Goal: Find specific page/section: Find specific page/section

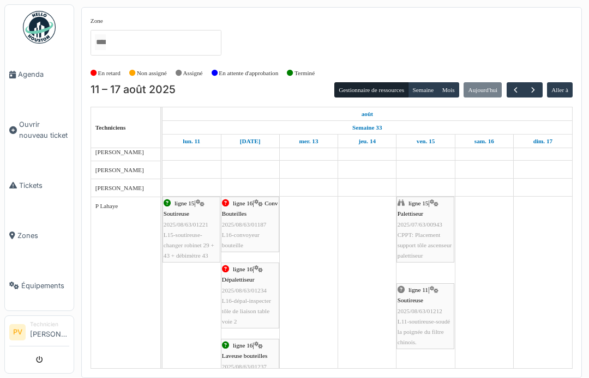
scroll to position [791, 0]
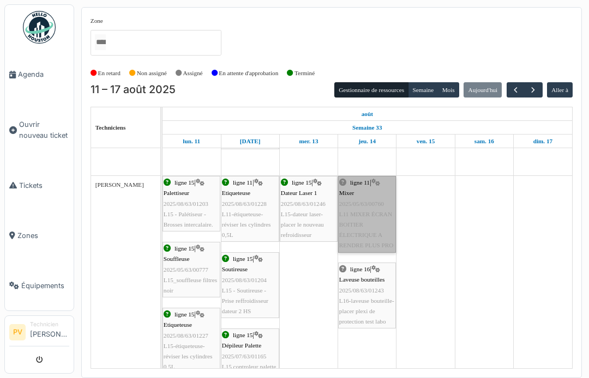
click at [363, 187] on link "ligne 11 | Mixer 2025/05/63/00760 L11 MIXER ÉCRAN BOITIER ÉLECTRIQUE A RENDRE P…" at bounding box center [367, 214] width 58 height 76
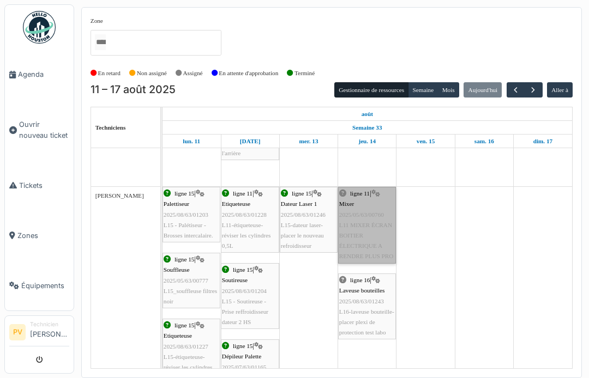
scroll to position [1188, 0]
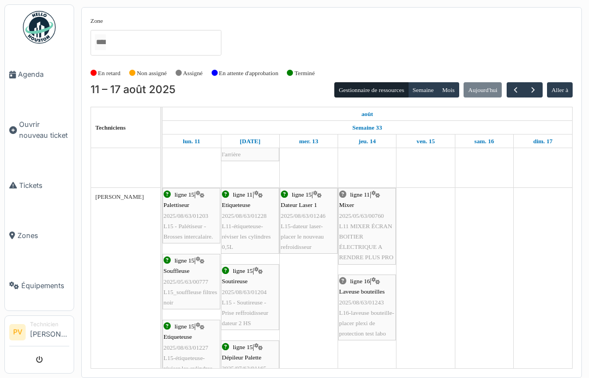
click at [41, 356] on button "submit" at bounding box center [39, 360] width 21 height 18
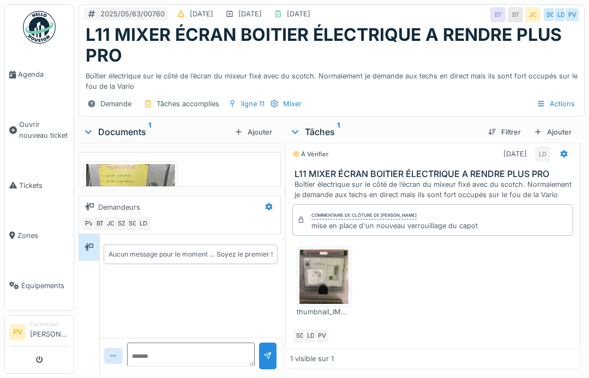
scroll to position [11, 0]
click at [466, 174] on h3 "L11 MIXER ÉCRAN BOITIER ÉLECTRIQUE A RENDRE PLUS PRO" at bounding box center [434, 173] width 281 height 10
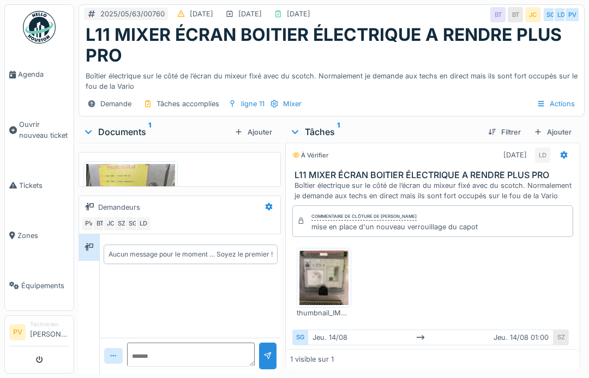
scroll to position [9, 0]
click at [412, 177] on h3 "L11 MIXER ÉCRAN BOITIER ÉLECTRIQUE A RENDRE PLUS PRO" at bounding box center [434, 176] width 281 height 10
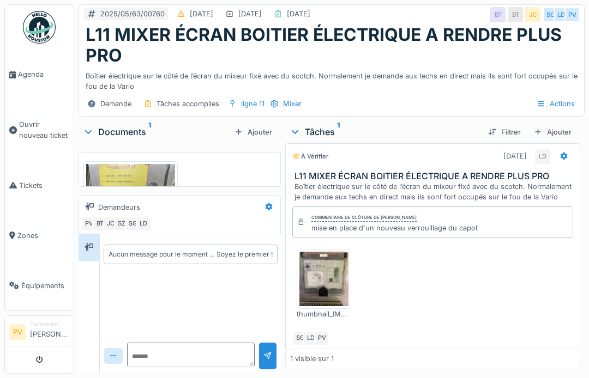
click at [398, 183] on div "Boîtier électrique sur le côté de l’écran du mixeur fixé avec du scotch. Normal…" at bounding box center [434, 192] width 281 height 21
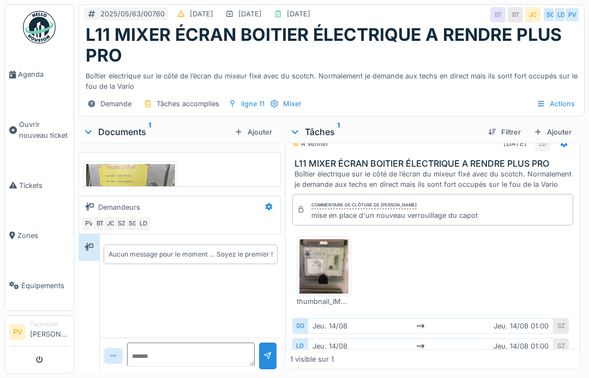
scroll to position [21, 0]
click at [450, 167] on h3 "L11 MIXER ÉCRAN BOITIER ÉLECTRIQUE A RENDRE PLUS PRO" at bounding box center [434, 164] width 281 height 10
click at [470, 159] on h3 "L11 MIXER ÉCRAN BOITIER ÉLECTRIQUE A RENDRE PLUS PRO" at bounding box center [434, 164] width 281 height 10
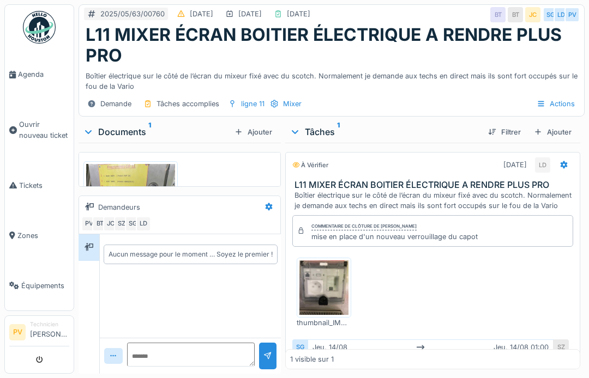
scroll to position [0, 0]
click at [503, 184] on h3 "L11 MIXER ÉCRAN BOITIER ÉLECTRIQUE A RENDRE PLUS PRO" at bounding box center [434, 185] width 281 height 10
click at [322, 161] on div "À vérifier" at bounding box center [310, 165] width 36 height 9
click at [356, 180] on h3 "L11 MIXER ÉCRAN BOITIER ÉLECTRIQUE A RENDRE PLUS PRO" at bounding box center [434, 185] width 281 height 10
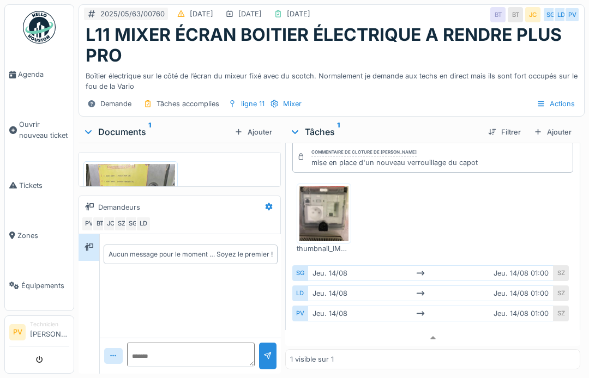
scroll to position [74, 0]
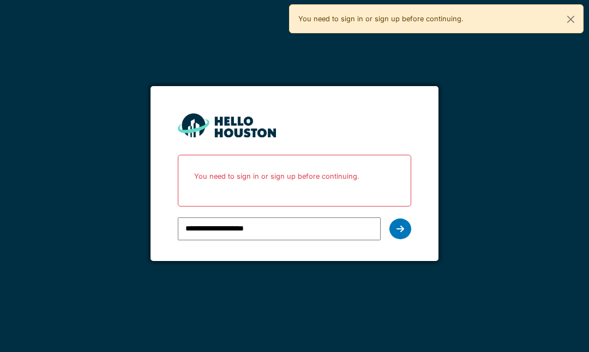
click at [398, 230] on icon at bounding box center [400, 229] width 8 height 9
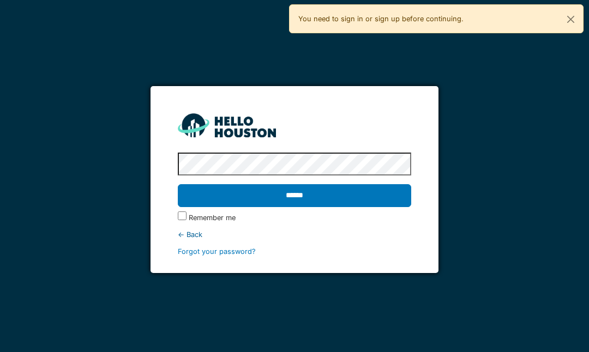
click at [351, 196] on input "******" at bounding box center [294, 195] width 233 height 23
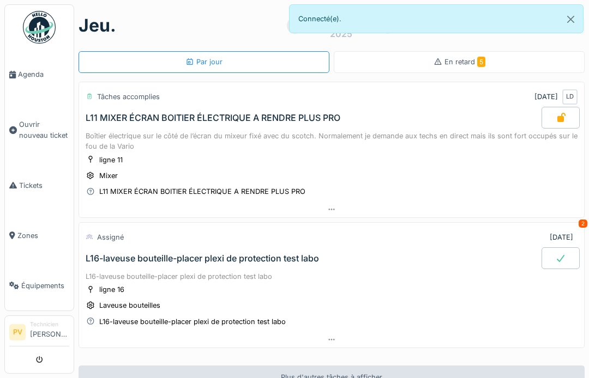
click at [34, 72] on span "Agenda" at bounding box center [43, 74] width 51 height 10
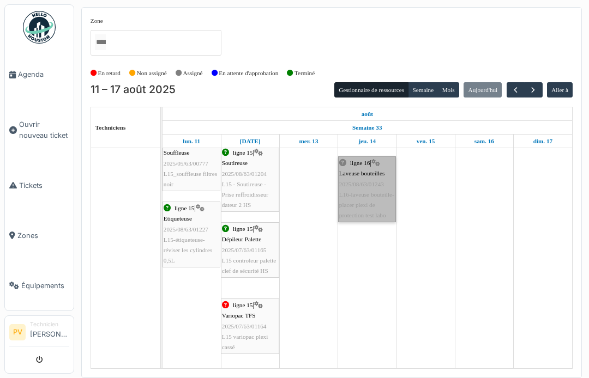
click at [363, 164] on link "ligne 16 | Laveuse bouteilles 2025/08/63/01243 L16-laveuse bouteille-placer ple…" at bounding box center [367, 189] width 58 height 66
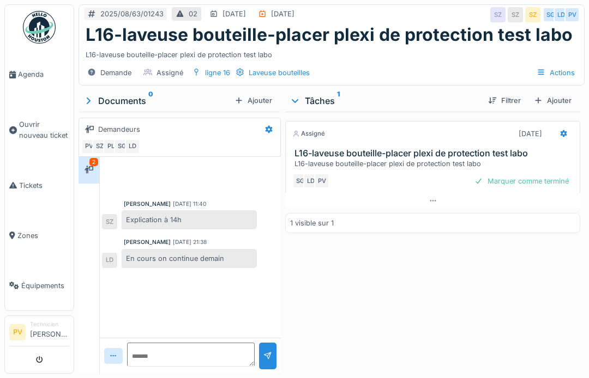
click at [503, 148] on h3 "L16-laveuse bouteille-placer plexi de protection test labo" at bounding box center [434, 153] width 281 height 10
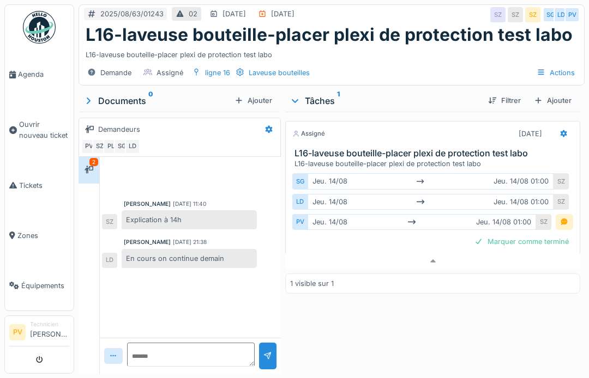
click at [41, 352] on button "submit" at bounding box center [39, 360] width 21 height 18
